Goal: Task Accomplishment & Management: Complete application form

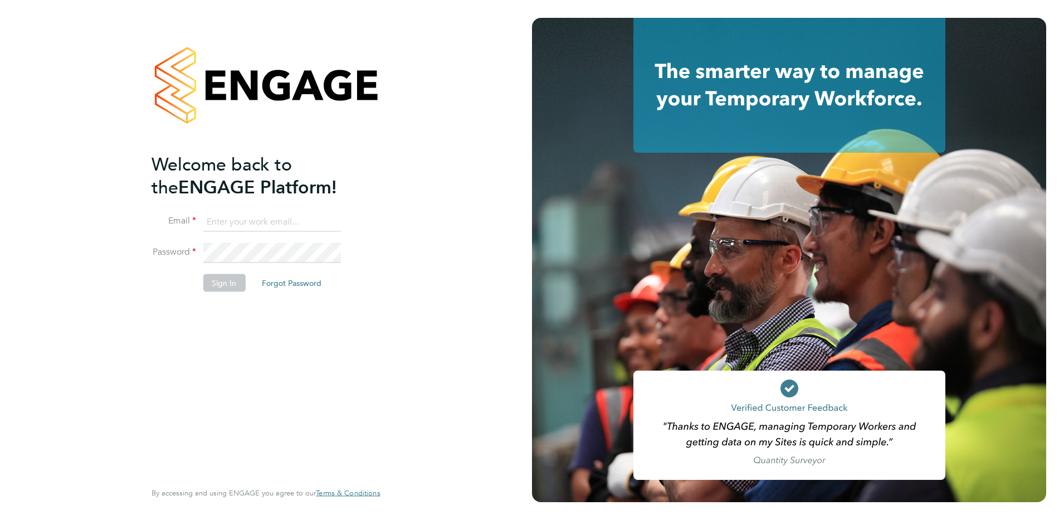
type input "timlerwill@itsconstruction.co.uk"
click at [221, 279] on button "Sign In" at bounding box center [224, 283] width 42 height 18
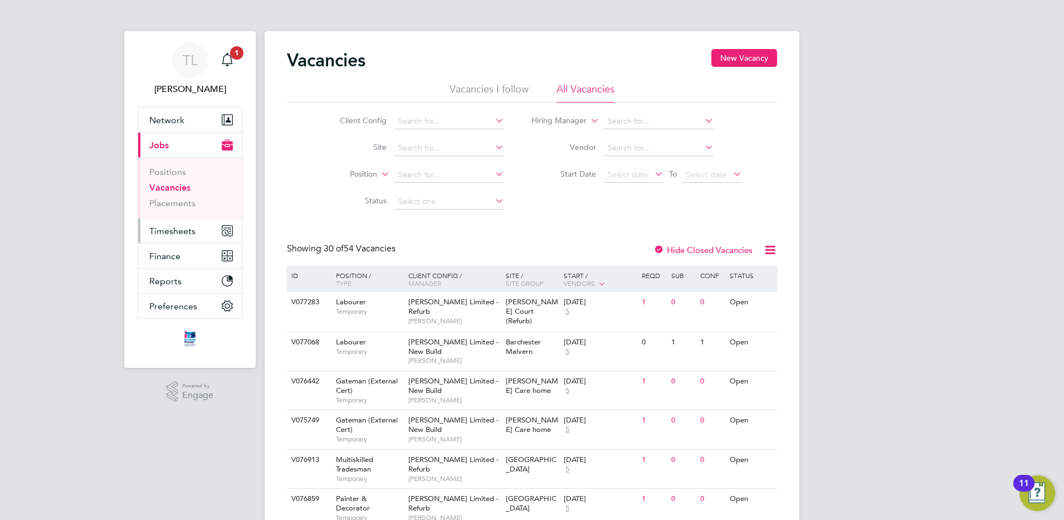
click at [192, 223] on button "Timesheets" at bounding box center [190, 230] width 104 height 25
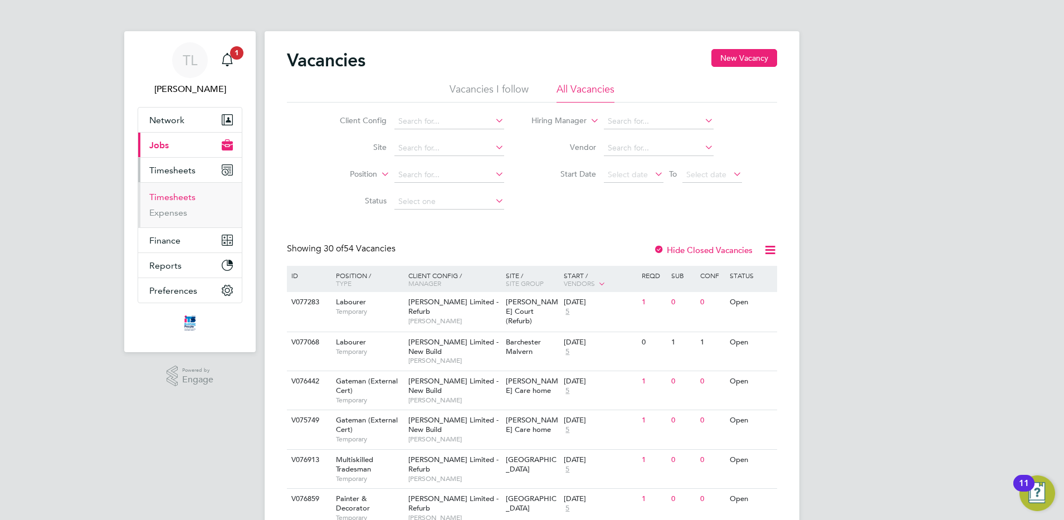
click at [167, 199] on link "Timesheets" at bounding box center [172, 197] width 46 height 11
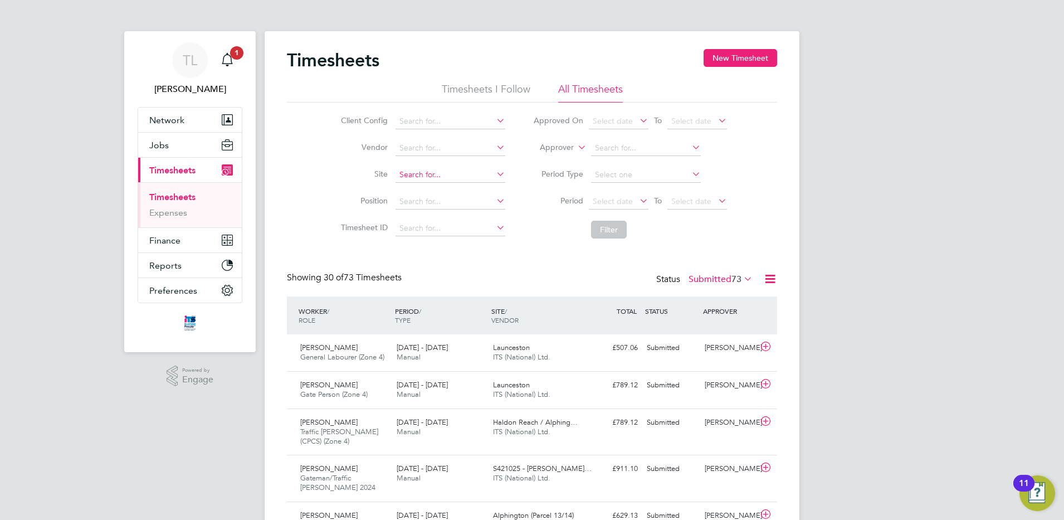
click at [415, 172] on input at bounding box center [450, 175] width 110 height 16
click at [419, 189] on li "[PERSON_NAME] ch ALN (26CC05)" at bounding box center [461, 190] width 135 height 15
type input "Clydach ALN (26CC05)"
click at [603, 229] on button "Filter" at bounding box center [609, 230] width 36 height 18
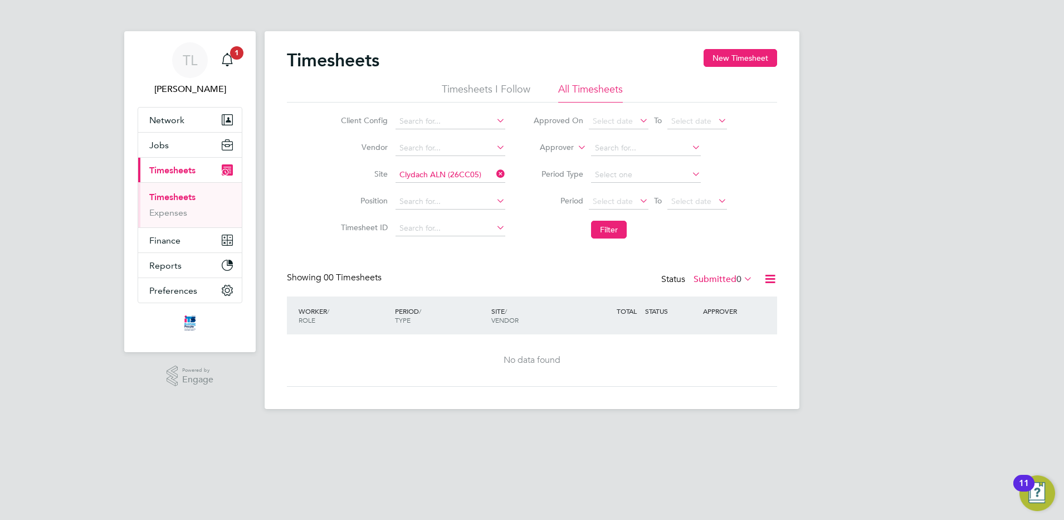
click at [741, 280] on icon at bounding box center [741, 279] width 0 height 16
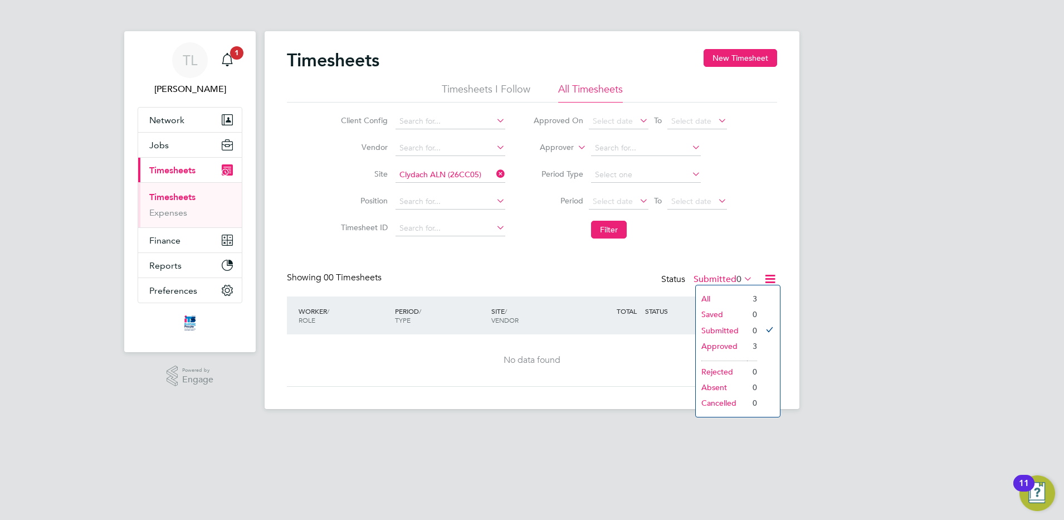
click at [728, 348] on li "Approved" at bounding box center [721, 346] width 51 height 16
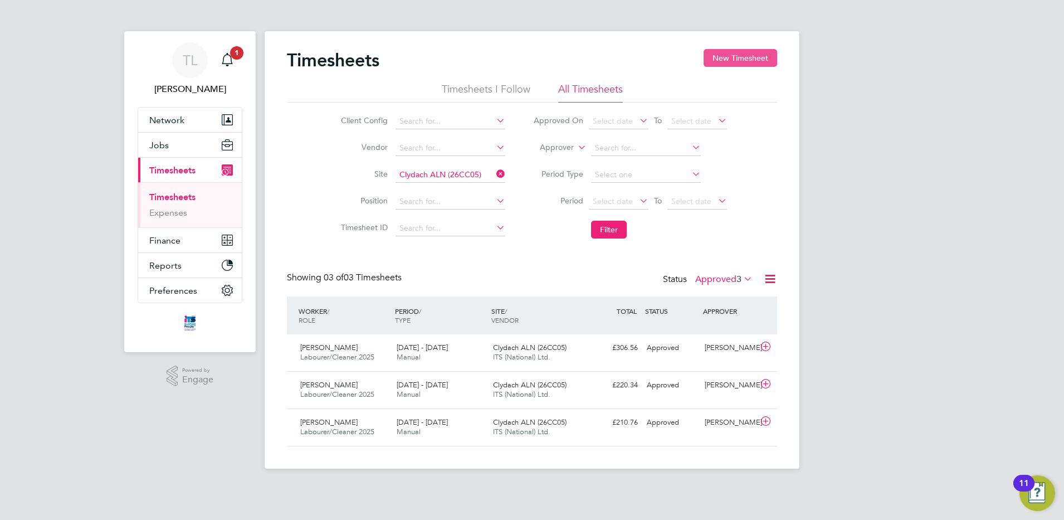
click at [725, 61] on button "New Timesheet" at bounding box center [740, 58] width 74 height 18
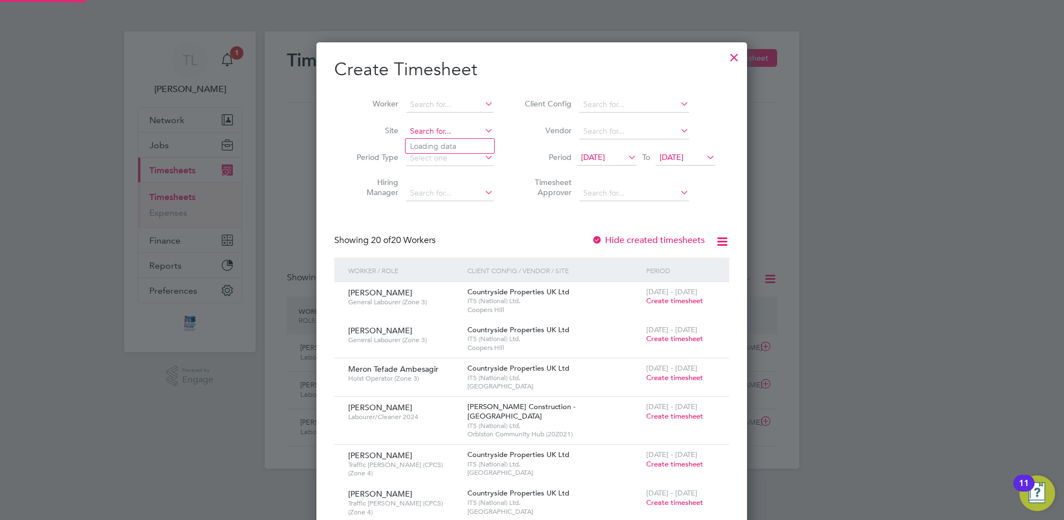
click at [464, 137] on input at bounding box center [449, 132] width 87 height 16
click at [463, 144] on li "[PERSON_NAME] ch ALN (26CC05)" at bounding box center [472, 146] width 135 height 15
type input "Clydach ALN (26CC05)"
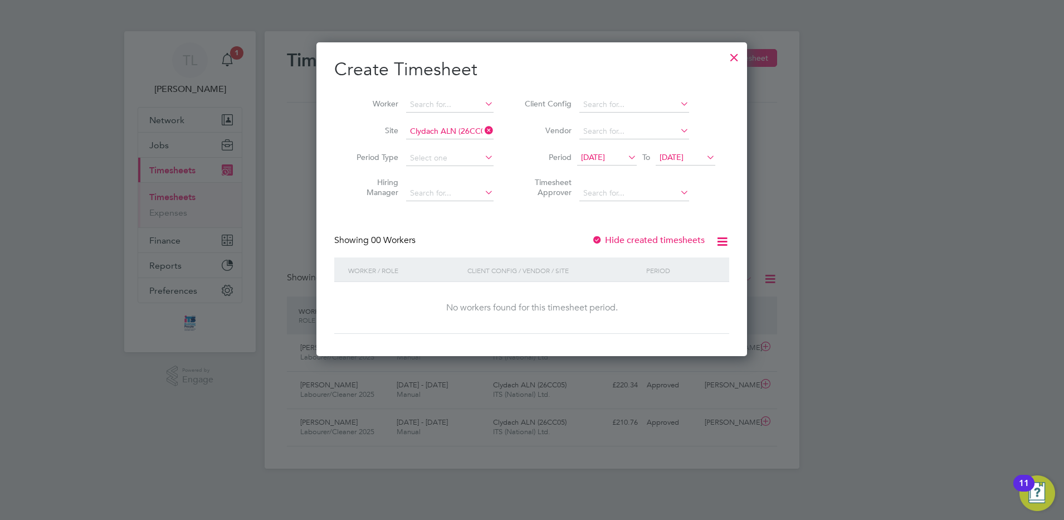
click at [625, 159] on icon at bounding box center [625, 157] width 0 height 16
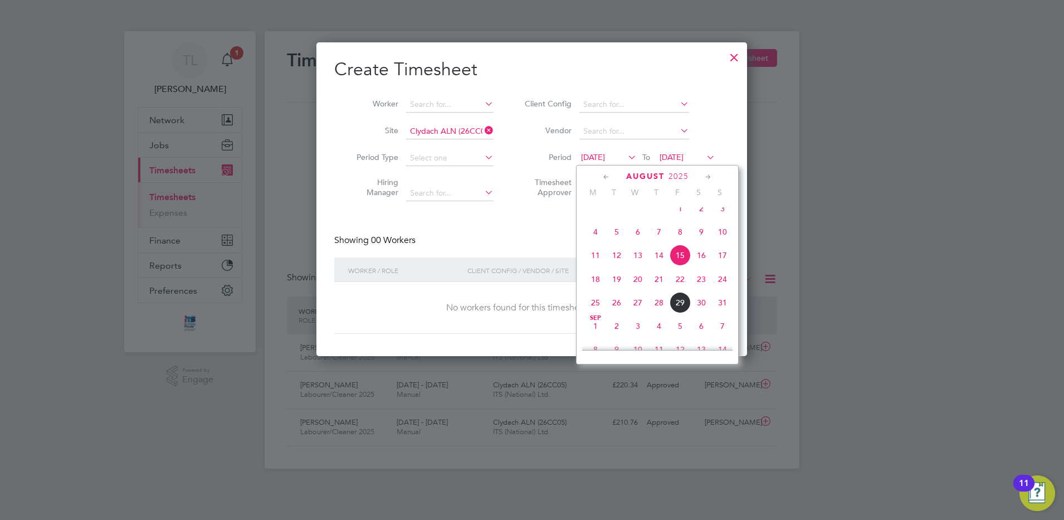
click at [599, 311] on span "25" at bounding box center [595, 302] width 21 height 21
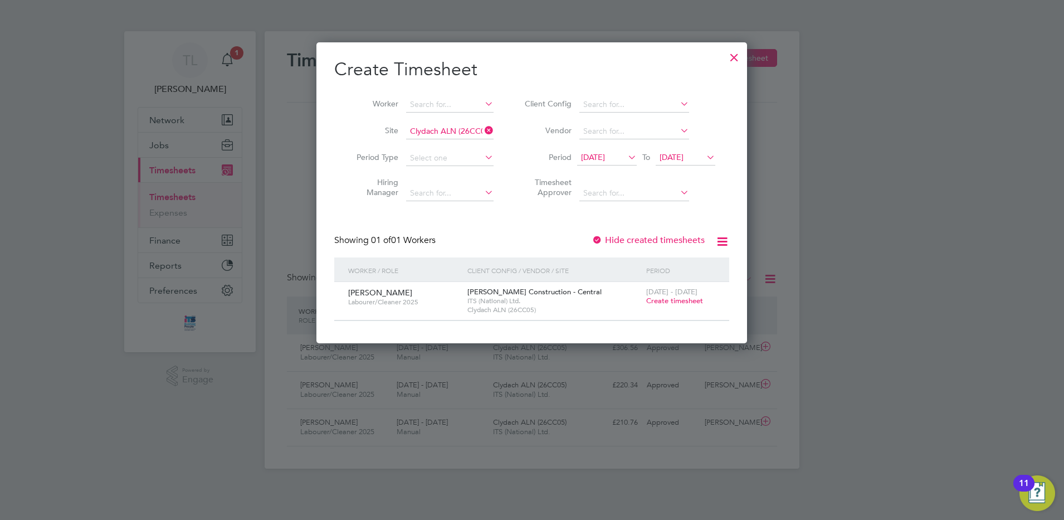
click at [704, 154] on icon at bounding box center [704, 157] width 0 height 16
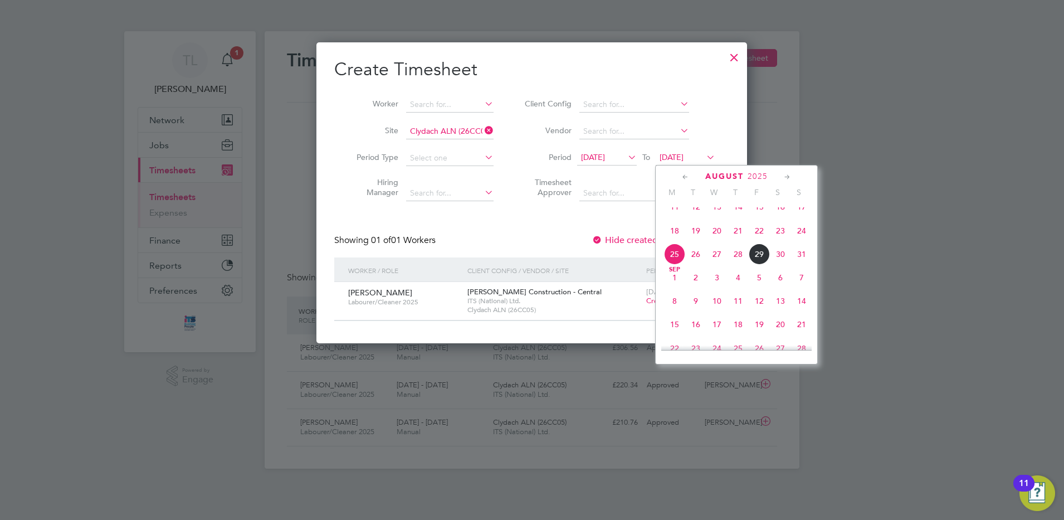
click at [762, 259] on span "29" at bounding box center [758, 253] width 21 height 21
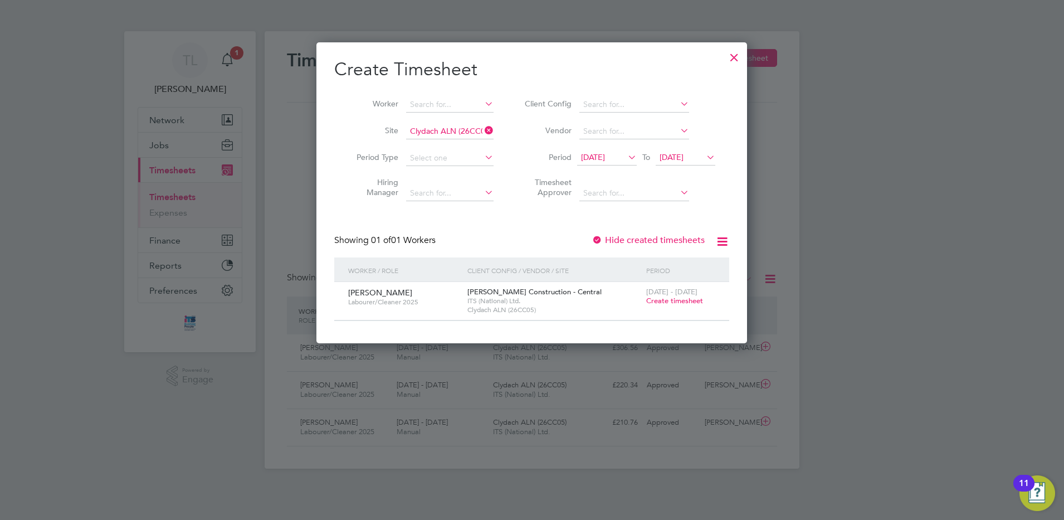
click at [662, 298] on span "Create timesheet" at bounding box center [674, 300] width 57 height 9
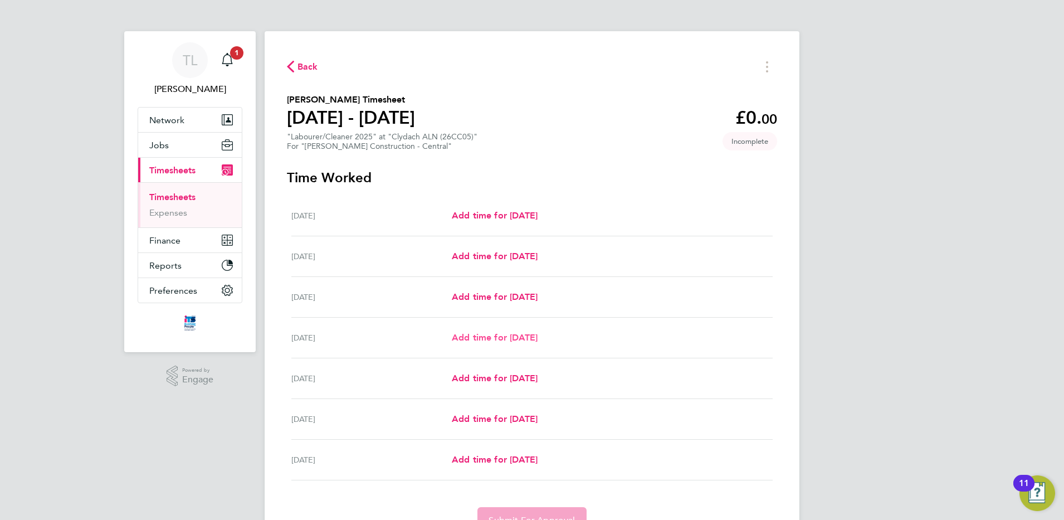
click at [486, 340] on span "Add time for [DATE]" at bounding box center [495, 337] width 86 height 11
select select "30"
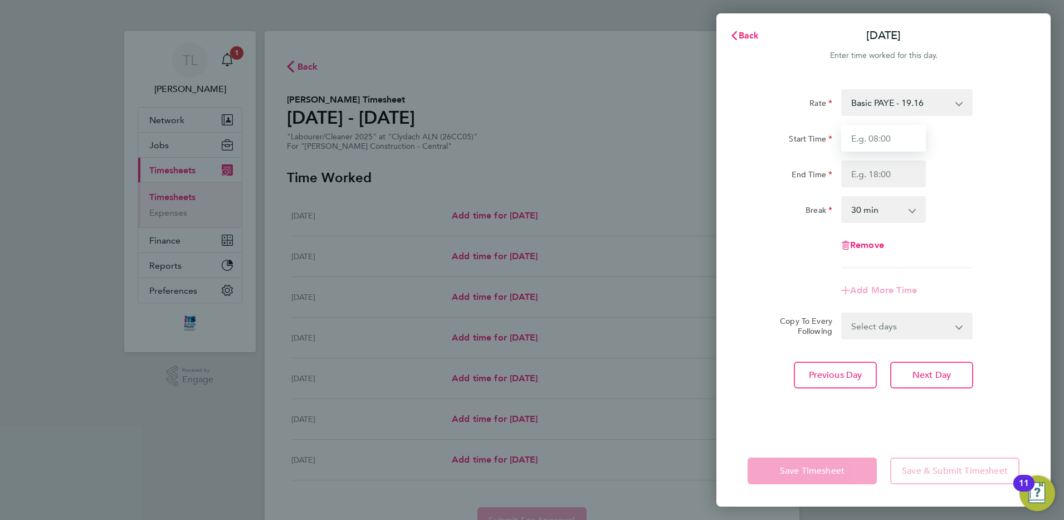
click at [871, 142] on input "Start Time" at bounding box center [883, 138] width 85 height 27
type input "08:00"
click at [871, 169] on input "End Time" at bounding box center [883, 173] width 85 height 27
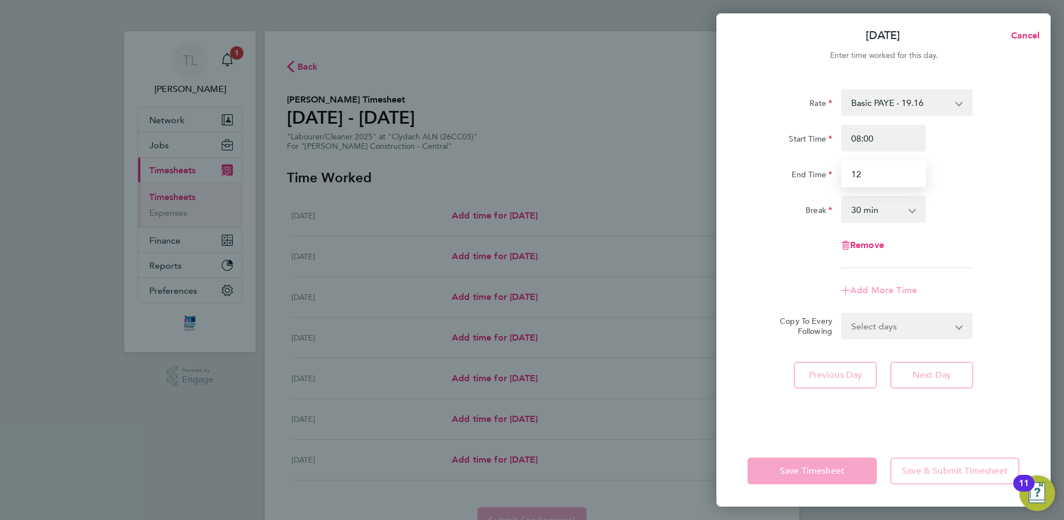
type input "12:00"
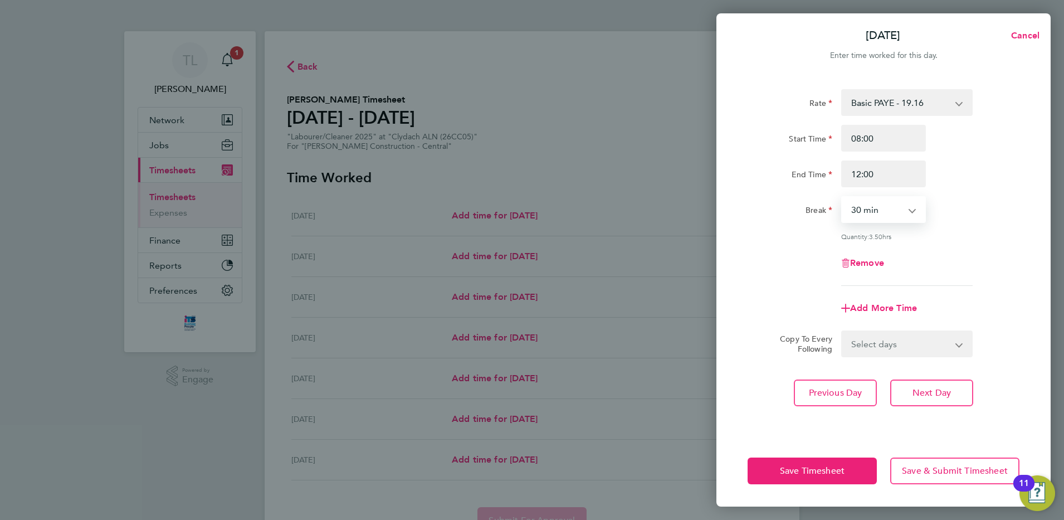
click at [866, 213] on select "0 min 15 min 30 min 45 min 60 min 75 min 90 min" at bounding box center [876, 209] width 69 height 25
select select "0"
click at [842, 197] on select "0 min 15 min 30 min 45 min 60 min 75 min 90 min" at bounding box center [876, 209] width 69 height 25
click at [929, 388] on span "Next Day" at bounding box center [931, 392] width 38 height 11
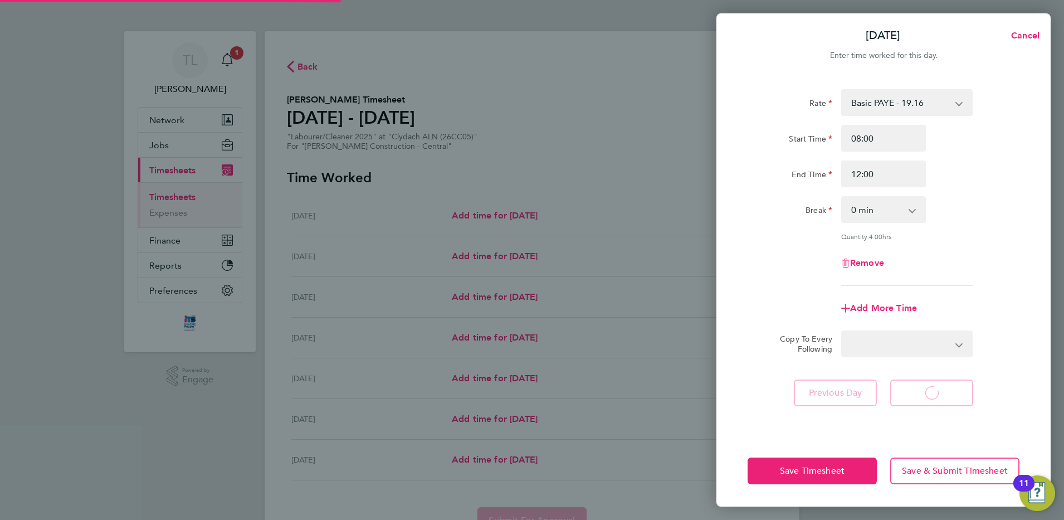
select select "30"
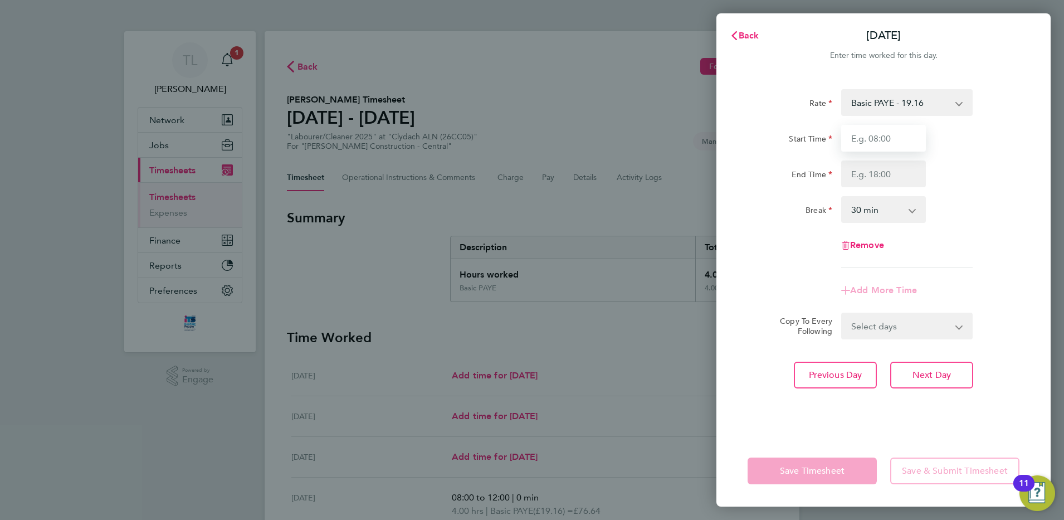
click at [865, 143] on input "Start Time" at bounding box center [883, 138] width 85 height 27
type input "07:30"
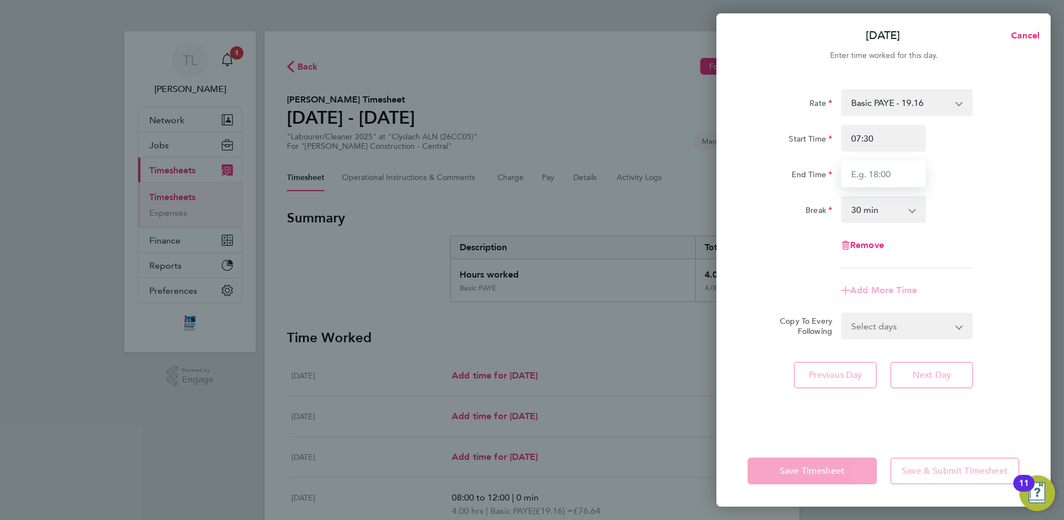
click at [863, 172] on input "End Time" at bounding box center [883, 173] width 85 height 27
type input "11:30"
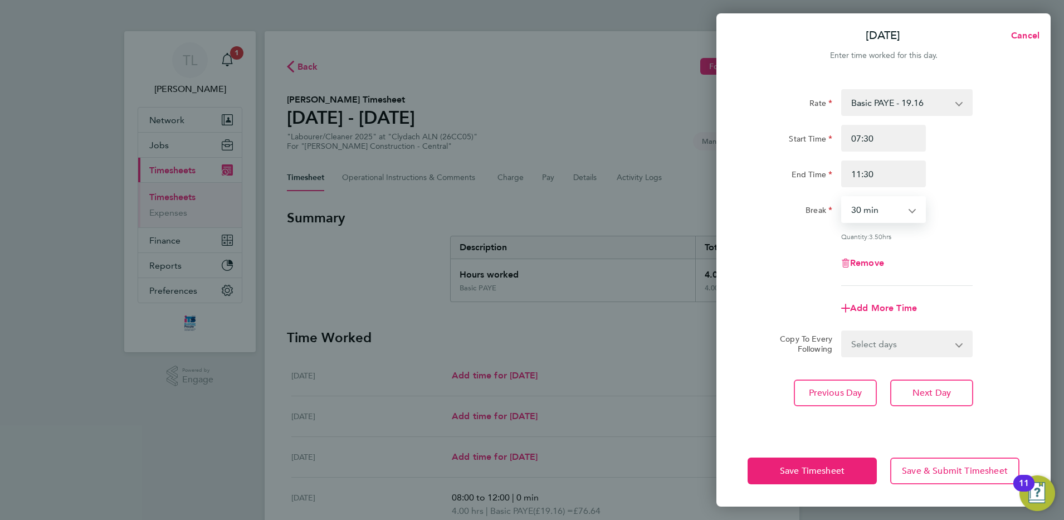
click at [893, 217] on select "0 min 15 min 30 min 45 min 60 min 75 min 90 min" at bounding box center [876, 209] width 69 height 25
select select "0"
click at [842, 197] on select "0 min 15 min 30 min 45 min 60 min 75 min 90 min" at bounding box center [876, 209] width 69 height 25
click at [874, 232] on span "4.00" at bounding box center [875, 236] width 13 height 9
click at [931, 398] on button "Next Day" at bounding box center [931, 392] width 83 height 27
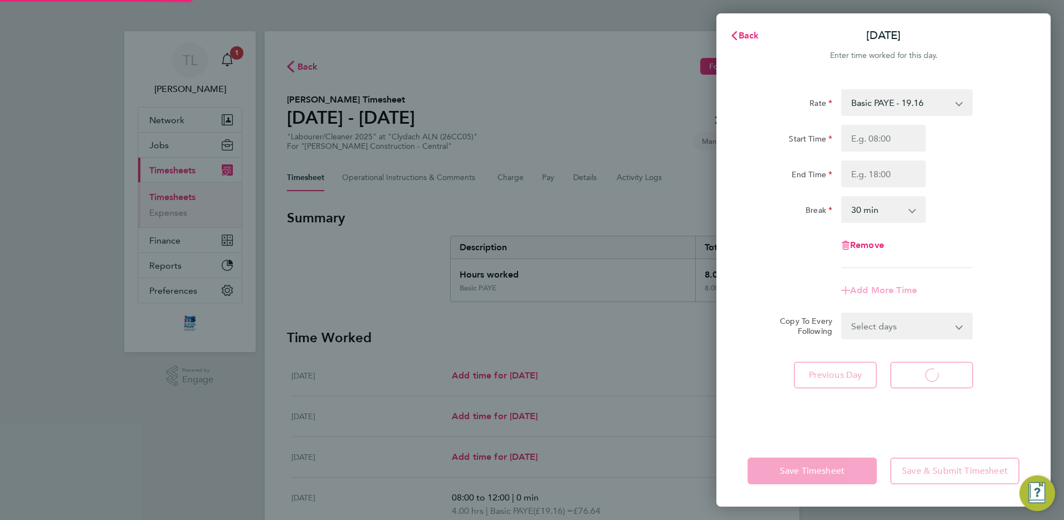
select select "30"
click at [860, 144] on input "Start Time" at bounding box center [883, 138] width 85 height 27
type input "07:30"
click at [860, 174] on input "End Time" at bounding box center [883, 173] width 85 height 27
type input "11:30"
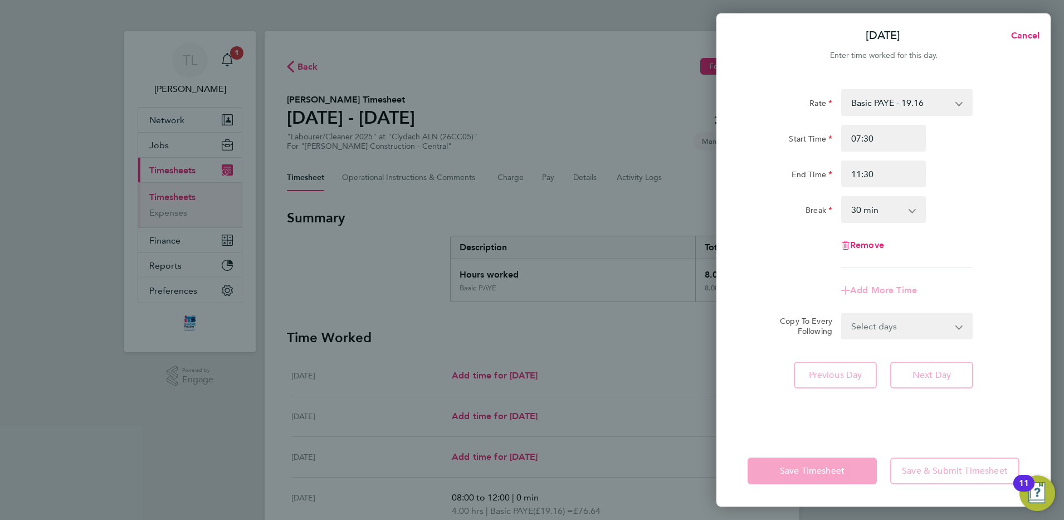
click at [894, 208] on select "0 min 15 min 30 min 45 min 60 min 75 min 90 min" at bounding box center [876, 209] width 69 height 25
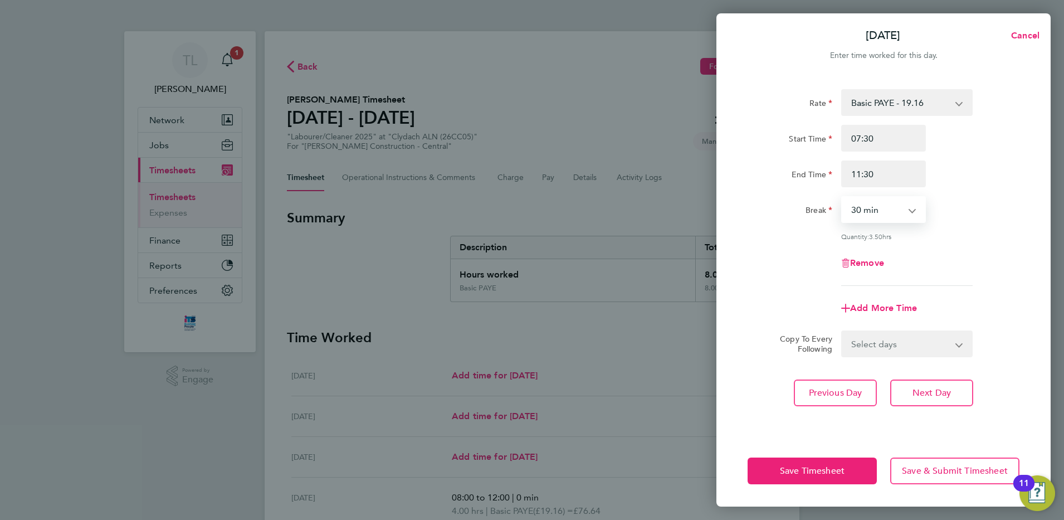
select select "0"
click at [842, 197] on select "0 min 15 min 30 min 45 min 60 min 75 min 90 min" at bounding box center [876, 209] width 69 height 25
click at [929, 392] on span "Next Day" at bounding box center [931, 392] width 38 height 11
select select "30"
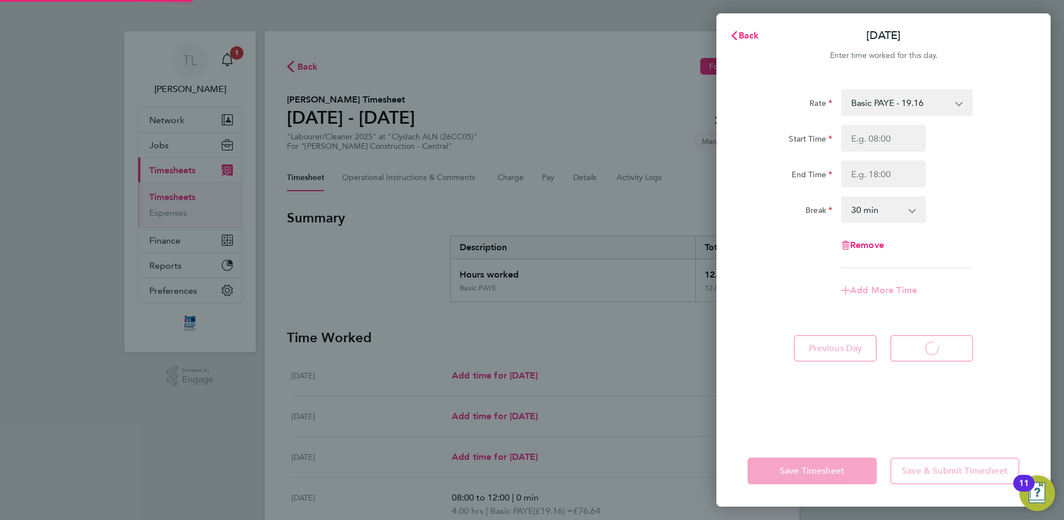
select select "30"
click at [878, 144] on input "Start Time" at bounding box center [883, 138] width 85 height 27
type input "07:15"
click at [869, 174] on input "End Time" at bounding box center [883, 173] width 85 height 27
type input "11:15"
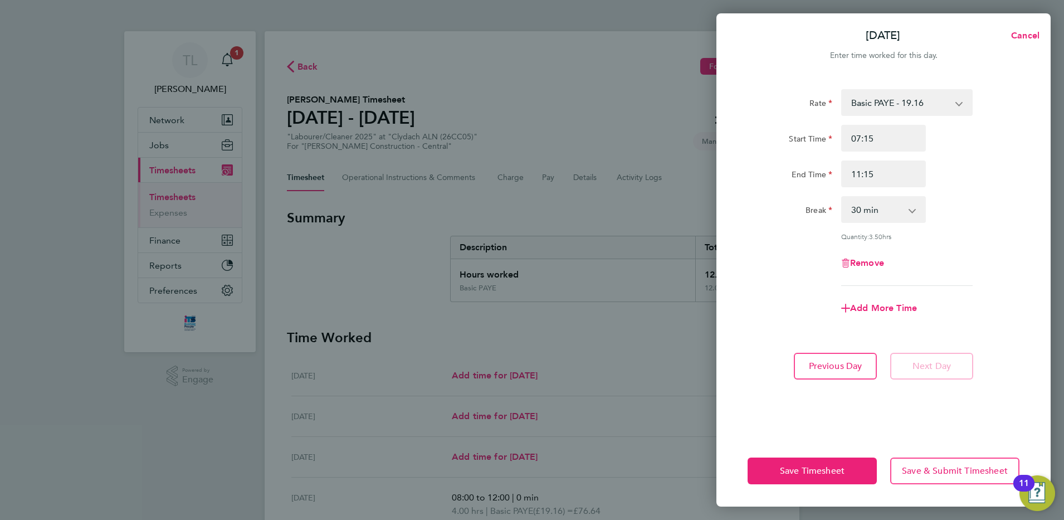
click at [922, 211] on app-icon-cross-button at bounding box center [917, 209] width 13 height 25
click at [913, 208] on app-icon-cross-button at bounding box center [917, 209] width 13 height 25
click at [908, 211] on select "0 min 15 min 30 min 45 min 60 min 75 min 90 min" at bounding box center [876, 209] width 69 height 25
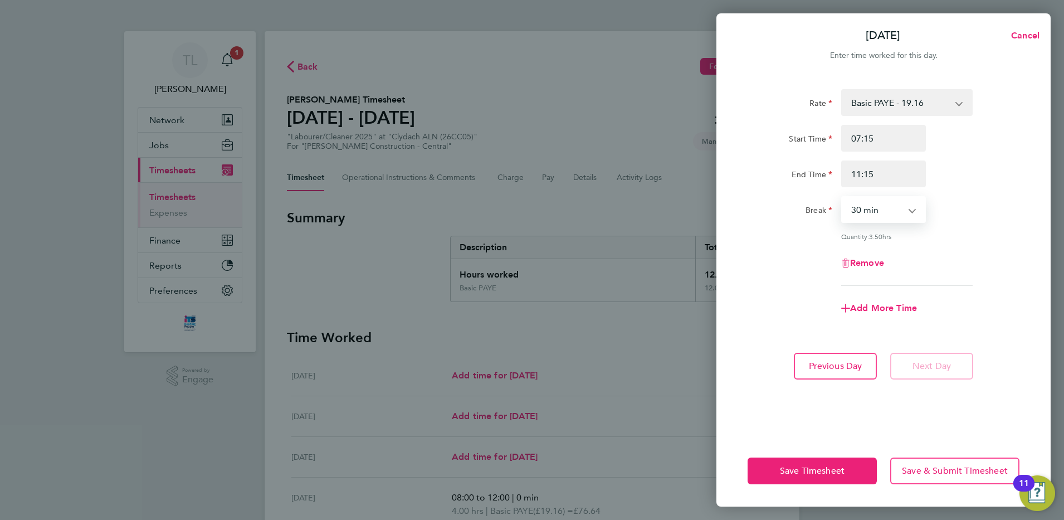
select select "0"
click at [842, 197] on select "0 min 15 min 30 min 45 min 60 min 75 min 90 min" at bounding box center [876, 209] width 69 height 25
click at [943, 468] on span "Save & Submit Timesheet" at bounding box center [955, 470] width 106 height 11
